Goal: Task Accomplishment & Management: Use online tool/utility

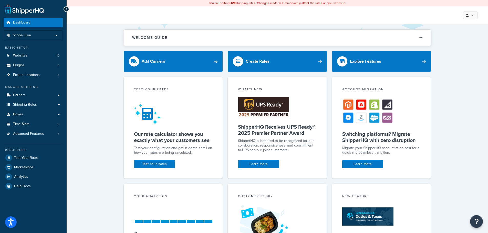
click at [92, 87] on div "Welcome Guide ShipperHQ: An Overview Carrier Setup Shipping Rules Overview Comm…" at bounding box center [277, 165] width 421 height 283
click at [42, 154] on link "Test Your Rates" at bounding box center [33, 157] width 59 height 9
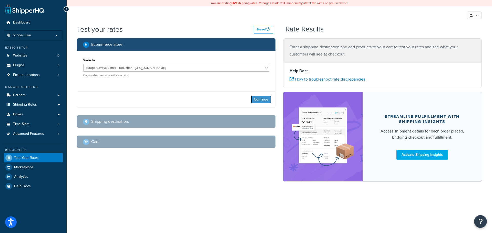
click at [262, 97] on button "Continue" at bounding box center [261, 100] width 20 height 8
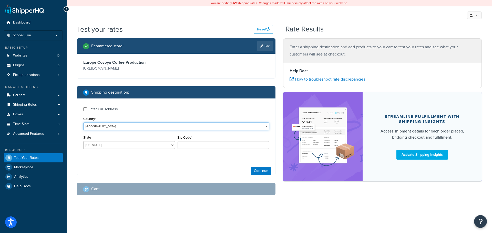
click at [144, 130] on select "[GEOGRAPHIC_DATA] [GEOGRAPHIC_DATA] [GEOGRAPHIC_DATA] [GEOGRAPHIC_DATA] [GEOGRA…" at bounding box center [176, 127] width 186 height 8
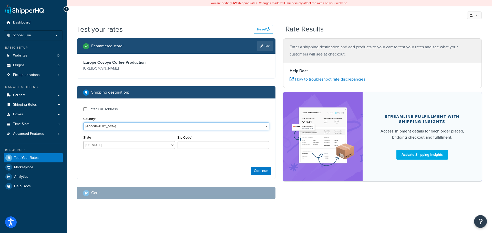
select select "PT"
click at [83, 123] on select "[GEOGRAPHIC_DATA] [GEOGRAPHIC_DATA] [GEOGRAPHIC_DATA] [GEOGRAPHIC_DATA] [GEOGRA…" at bounding box center [176, 127] width 186 height 8
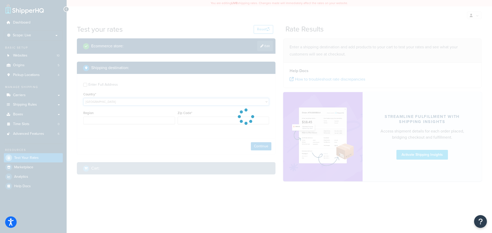
type input "AL"
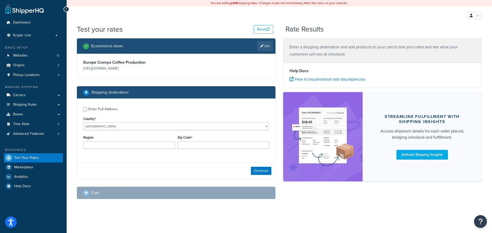
click at [188, 150] on div "Zip Code*" at bounding box center [223, 143] width 94 height 19
click at [189, 146] on input "Zip Code*" at bounding box center [224, 145] width 92 height 8
type input "4400-021"
click at [271, 177] on div "Continue" at bounding box center [176, 171] width 198 height 16
click at [265, 173] on button "Continue" at bounding box center [261, 171] width 20 height 8
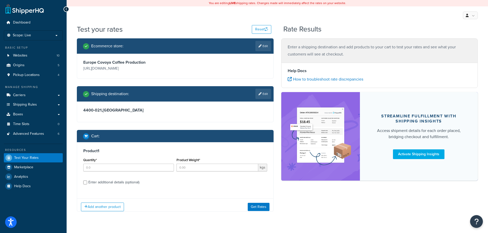
scroll to position [10, 0]
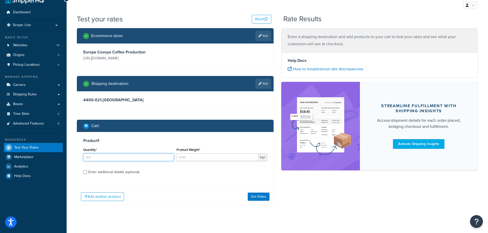
click at [108, 154] on input "Quantity*" at bounding box center [128, 158] width 91 height 8
type input "10"
click at [198, 159] on input "Product Weight*" at bounding box center [218, 158] width 82 height 8
type input "60"
click at [256, 195] on div "Add another product Get Rates" at bounding box center [175, 197] width 196 height 17
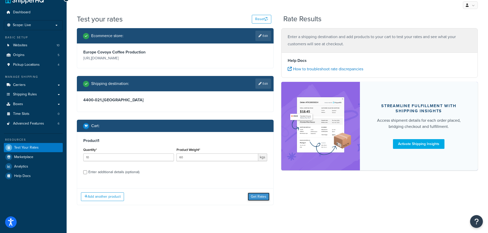
click at [258, 195] on button "Get Rates" at bounding box center [259, 197] width 22 height 8
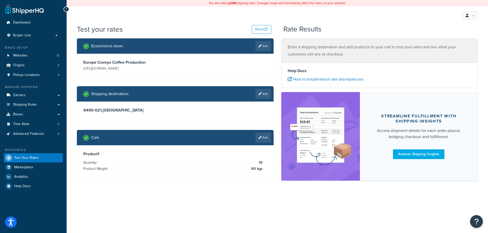
scroll to position [0, 0]
